Goal: Task Accomplishment & Management: Use online tool/utility

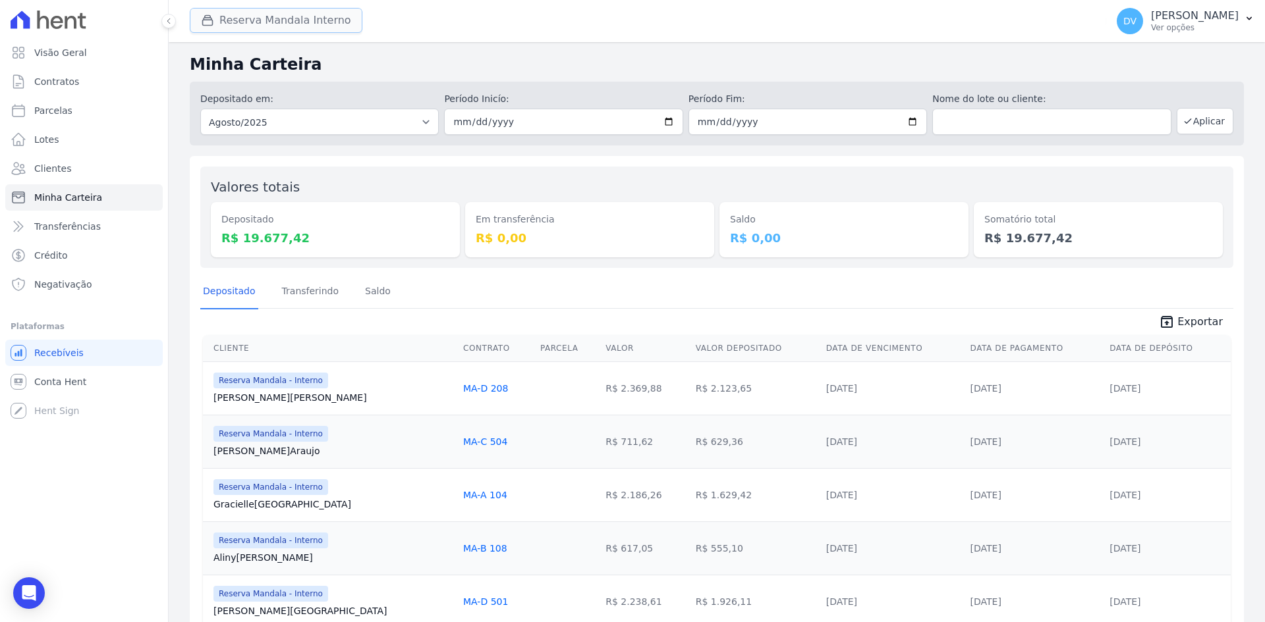
click at [249, 14] on button "Reserva Mandala Interno" at bounding box center [276, 20] width 173 height 25
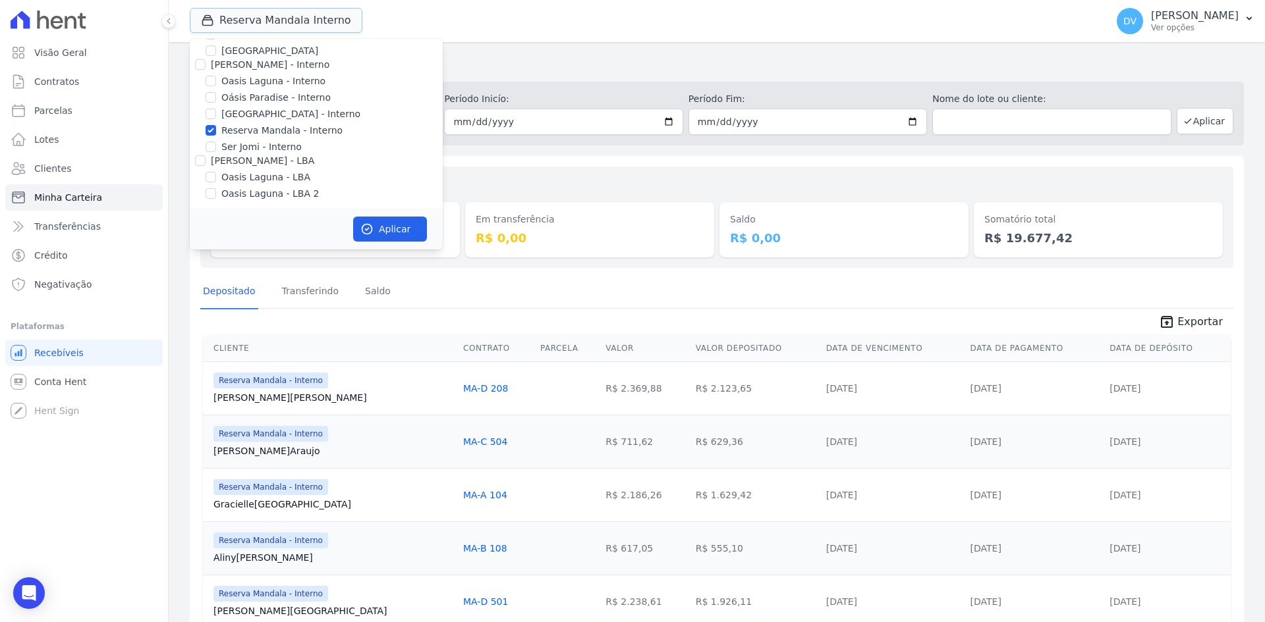
scroll to position [104, 0]
click at [214, 126] on input "Reserva Mandala - Interno" at bounding box center [211, 128] width 11 height 11
checkbox input "false"
click at [211, 111] on input "[GEOGRAPHIC_DATA] - Interno" at bounding box center [211, 111] width 11 height 11
checkbox input "true"
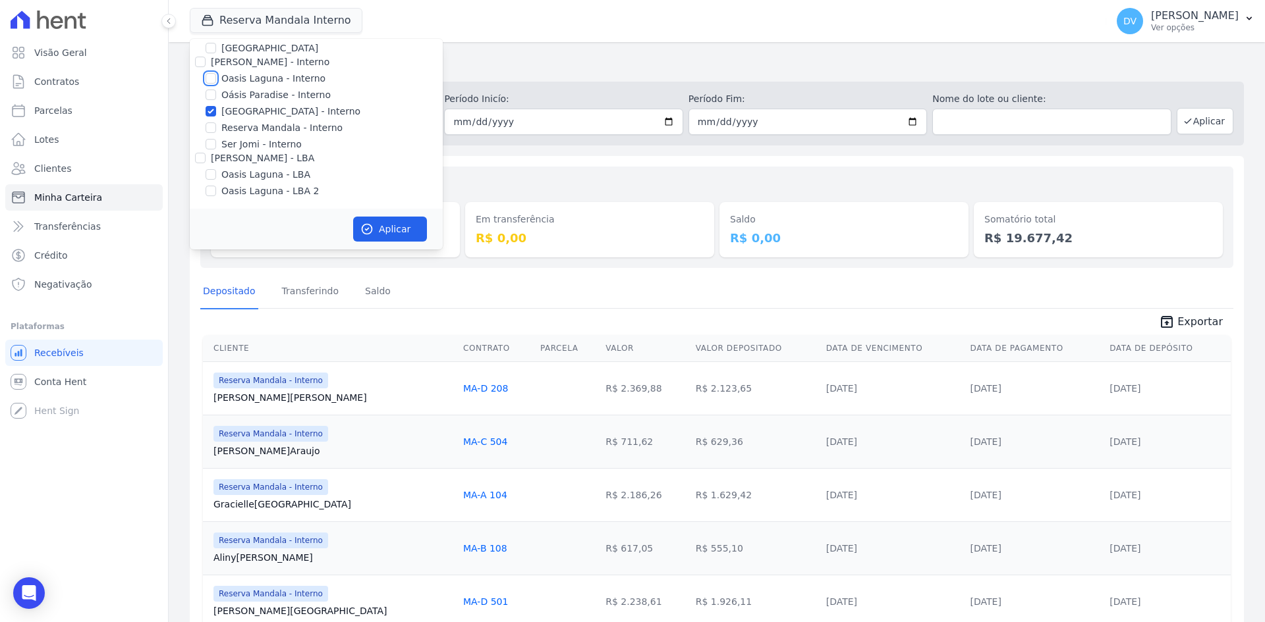
click at [210, 74] on input "Oasis Laguna - Interno" at bounding box center [211, 78] width 11 height 11
checkbox input "true"
click at [213, 111] on input "[GEOGRAPHIC_DATA] - Interno" at bounding box center [211, 111] width 11 height 11
checkbox input "false"
click at [389, 228] on button "Aplicar" at bounding box center [390, 229] width 74 height 25
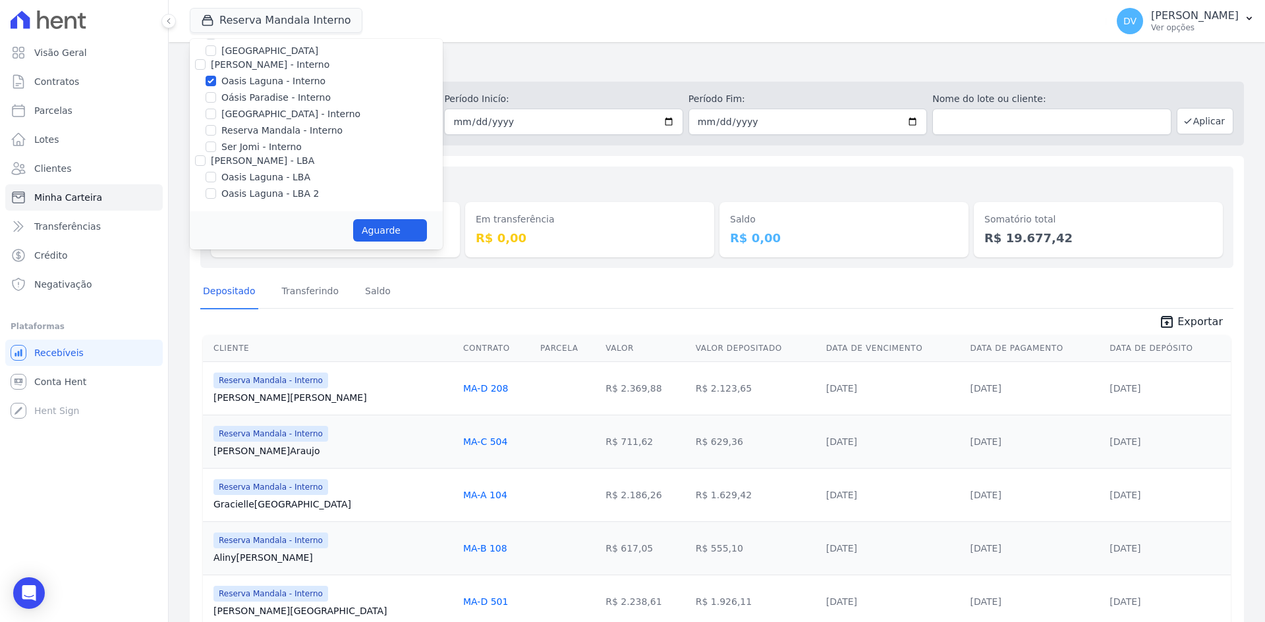
scroll to position [101, 0]
